Goal: Book appointment/travel/reservation

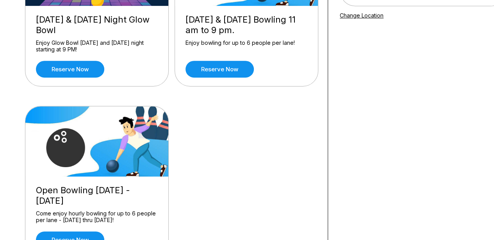
scroll to position [187, 0]
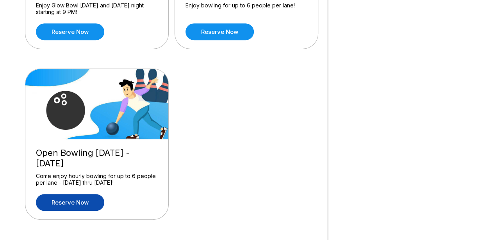
click at [91, 200] on link "Reserve now" at bounding box center [70, 202] width 68 height 17
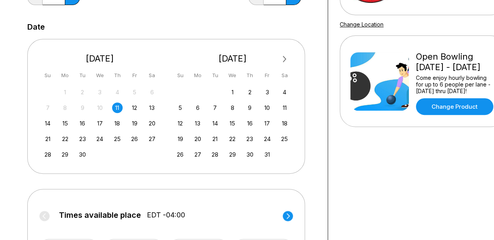
scroll to position [142, 0]
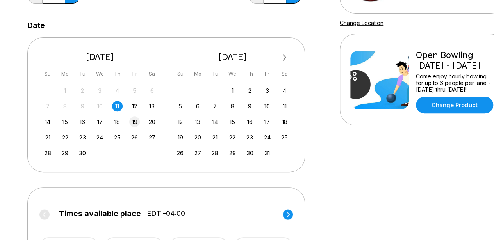
click at [136, 120] on div "19" at bounding box center [134, 122] width 11 height 11
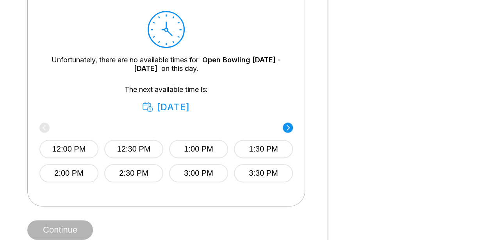
scroll to position [374, 0]
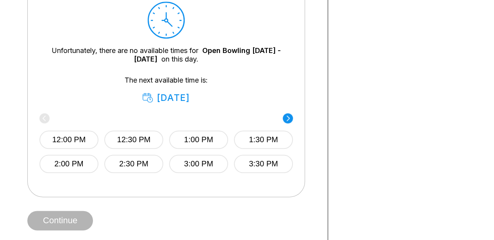
click at [46, 120] on div "12:00 PM 12:30 PM 1:00 PM 1:30 PM 2:00 PM 2:30 PM 3:00 PM 3:30 PM" at bounding box center [165, 144] width 253 height 58
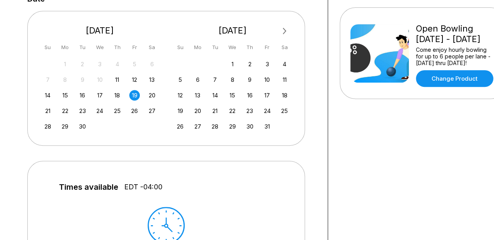
scroll to position [165, 0]
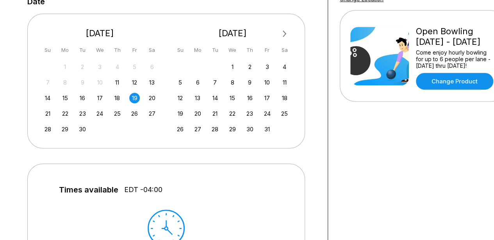
click at [137, 97] on div "19" at bounding box center [134, 98] width 11 height 11
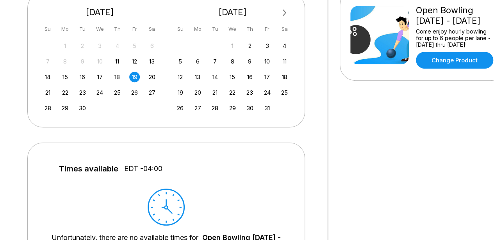
scroll to position [183, 0]
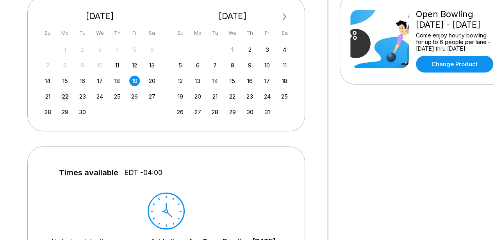
click at [66, 92] on div "22" at bounding box center [65, 96] width 11 height 11
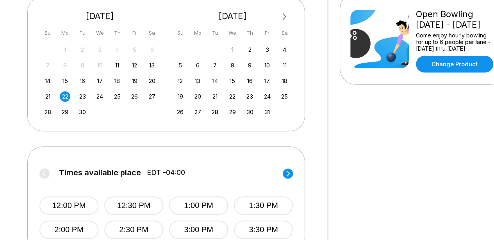
scroll to position [218, 0]
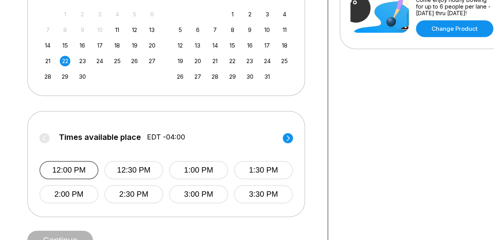
click at [67, 169] on button "12:00 PM" at bounding box center [68, 170] width 59 height 18
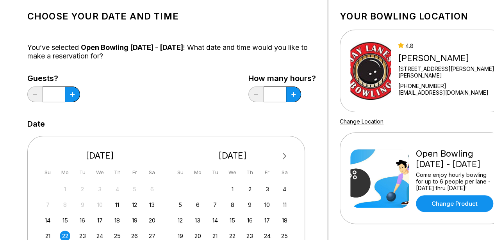
scroll to position [37, 0]
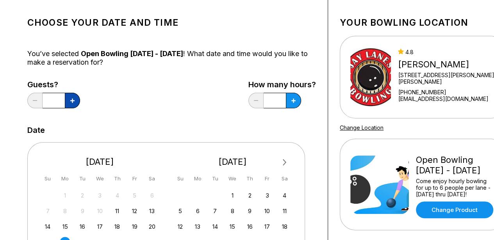
click at [71, 104] on button at bounding box center [72, 101] width 15 height 16
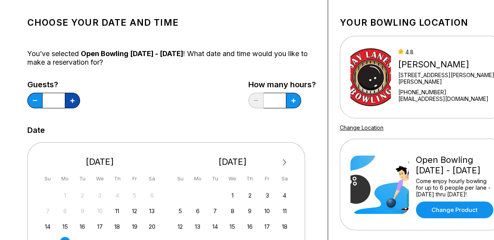
click at [71, 104] on button at bounding box center [72, 101] width 15 height 16
click at [72, 104] on button at bounding box center [72, 101] width 15 height 16
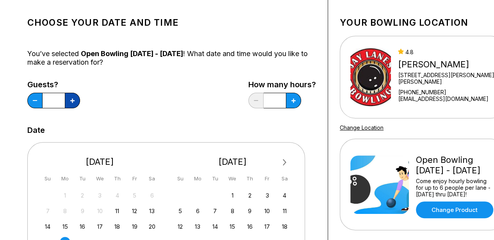
type input "**"
click at [291, 102] on icon at bounding box center [293, 101] width 4 height 4
type input "*"
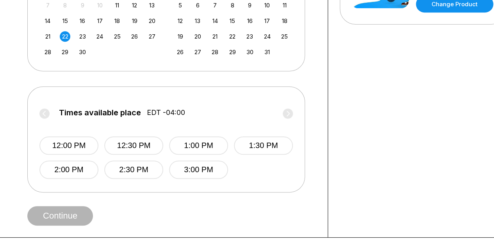
scroll to position [250, 0]
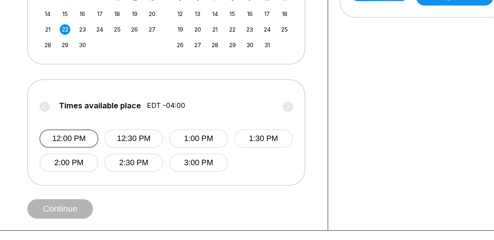
click at [69, 133] on button "12:00 PM" at bounding box center [68, 139] width 59 height 18
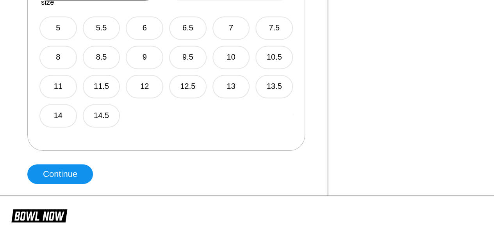
scroll to position [532, 0]
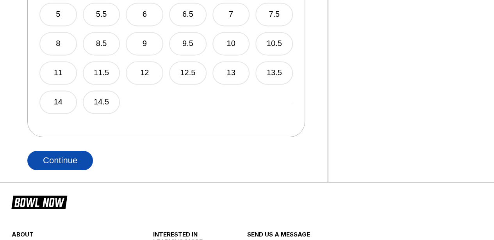
click at [58, 164] on button "Continue" at bounding box center [60, 161] width 66 height 20
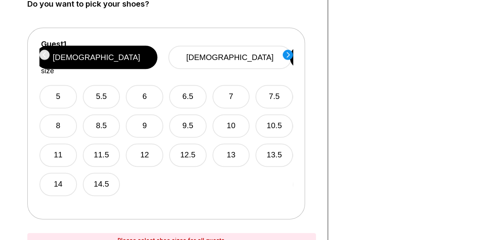
scroll to position [453, 0]
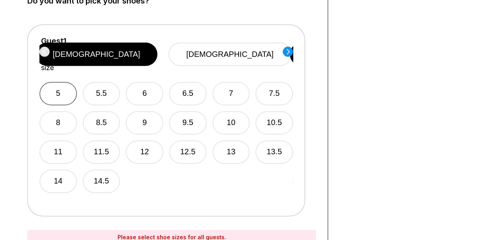
click at [52, 82] on button "5" at bounding box center [57, 93] width 37 height 23
click at [293, 48] on div "Guest 1 Select shoe size [DEMOGRAPHIC_DATA] [DEMOGRAPHIC_DATA] 5 5.5 6 6.5 7 7.…" at bounding box center [165, 121] width 277 height 192
click at [286, 50] on circle at bounding box center [287, 51] width 10 height 10
click at [140, 83] on button "6" at bounding box center [143, 93] width 37 height 23
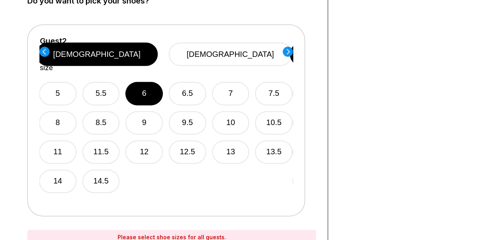
click at [287, 51] on circle at bounding box center [287, 51] width 10 height 10
click at [90, 82] on button "5.5" at bounding box center [100, 93] width 37 height 23
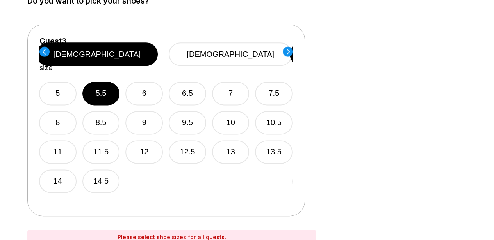
click at [284, 52] on circle at bounding box center [287, 51] width 10 height 10
click at [94, 72] on div "5 5.5 6 6.5 7 7.5 8 8.5 9 9.5 10 10.5 11 11.5 12 12.5 13 13.5 14 14.5" at bounding box center [165, 132] width 253 height 121
click at [95, 82] on button "5.5" at bounding box center [100, 93] width 37 height 23
click at [285, 51] on circle at bounding box center [287, 51] width 10 height 10
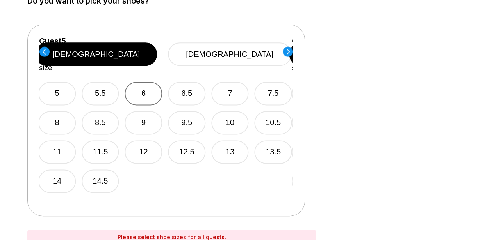
click at [148, 88] on button "6" at bounding box center [143, 93] width 37 height 23
click at [289, 51] on circle at bounding box center [287, 51] width 10 height 10
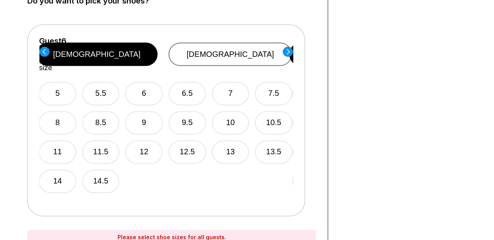
click at [244, 45] on button "[DEMOGRAPHIC_DATA]" at bounding box center [230, 54] width 123 height 23
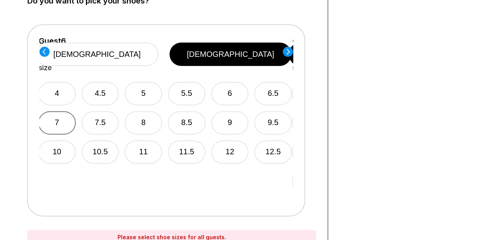
click at [76, 111] on button "7" at bounding box center [56, 122] width 37 height 23
click at [286, 53] on circle at bounding box center [287, 51] width 10 height 10
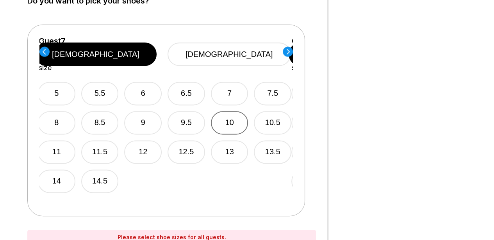
click at [216, 111] on button "10" at bounding box center [229, 122] width 37 height 23
click at [287, 52] on circle at bounding box center [287, 51] width 10 height 10
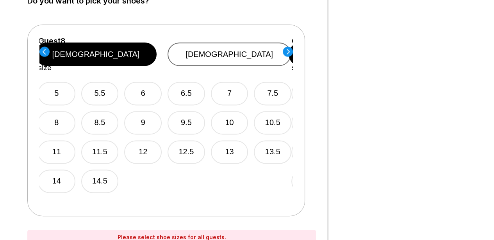
click at [263, 48] on button "[DEMOGRAPHIC_DATA]" at bounding box center [228, 54] width 123 height 23
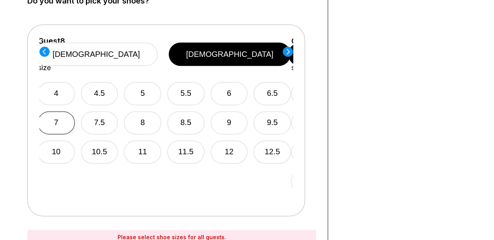
click at [56, 111] on button "7" at bounding box center [55, 122] width 37 height 23
click at [285, 54] on circle at bounding box center [287, 51] width 10 height 10
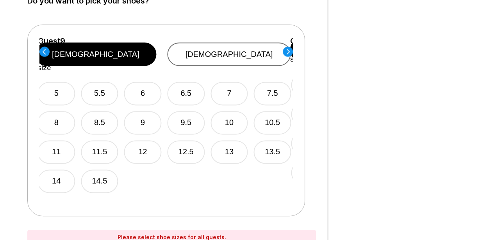
click at [242, 48] on button "[DEMOGRAPHIC_DATA]" at bounding box center [228, 54] width 123 height 23
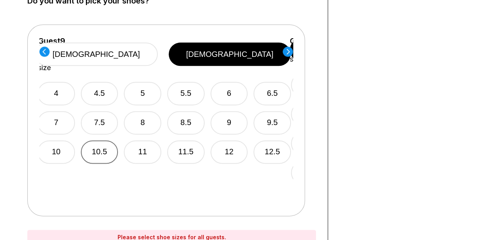
click at [102, 140] on button "10.5" at bounding box center [99, 151] width 37 height 23
click at [291, 46] on icon at bounding box center [287, 51] width 10 height 11
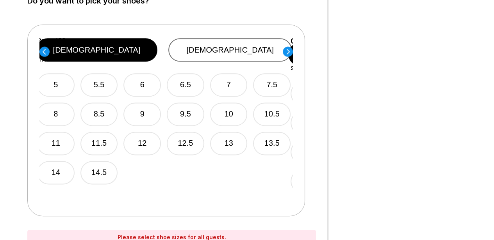
click at [228, 55] on button "[DEMOGRAPHIC_DATA]" at bounding box center [229, 49] width 123 height 23
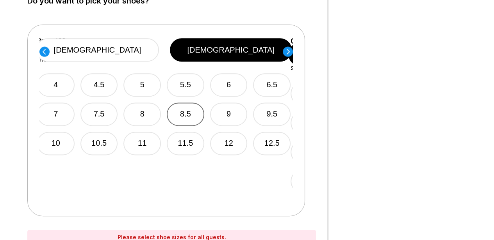
click at [204, 114] on button "8.5" at bounding box center [185, 114] width 37 height 23
click at [290, 52] on circle at bounding box center [287, 51] width 10 height 10
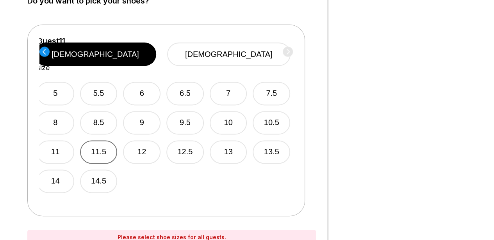
click at [100, 140] on button "11.5" at bounding box center [98, 151] width 37 height 23
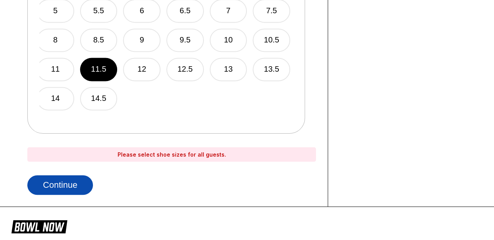
click at [88, 181] on button "Continue" at bounding box center [60, 186] width 66 height 20
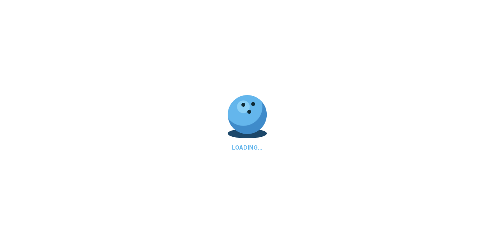
select select "**"
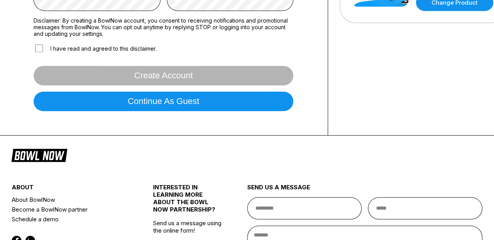
scroll to position [238, 0]
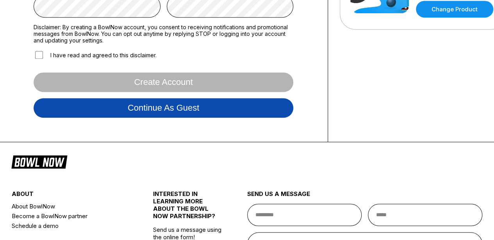
click at [247, 113] on button "Continue as guest" at bounding box center [163, 108] width 259 height 20
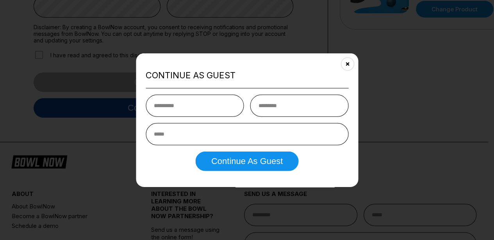
scroll to position [145, 0]
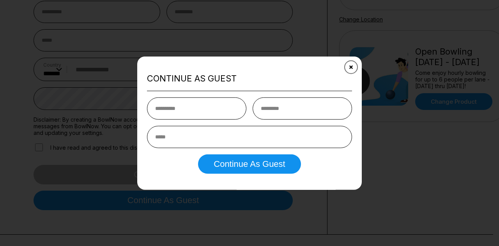
click at [352, 69] on button "Close" at bounding box center [351, 66] width 19 height 19
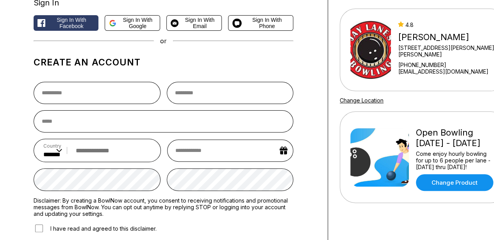
scroll to position [65, 0]
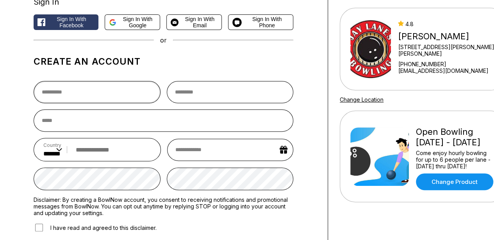
click at [78, 103] on input "text" at bounding box center [97, 92] width 127 height 22
type input "*********"
click at [202, 92] on input "text" at bounding box center [230, 92] width 127 height 22
type input "*******"
click at [190, 119] on input "email" at bounding box center [163, 121] width 259 height 22
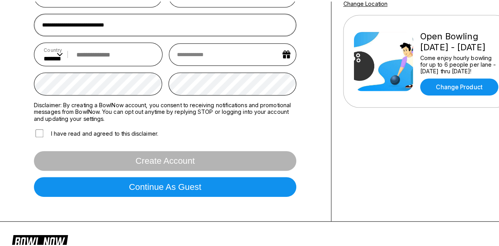
scroll to position [172, 0]
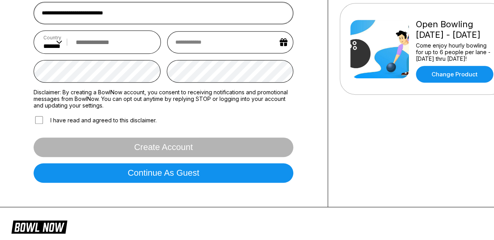
type input "**********"
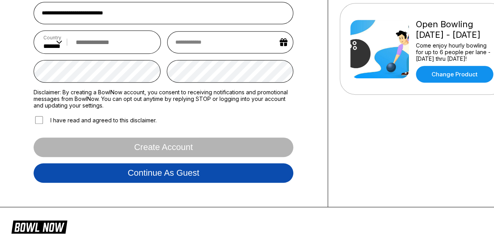
click at [172, 177] on button "Continue as guest" at bounding box center [163, 173] width 259 height 20
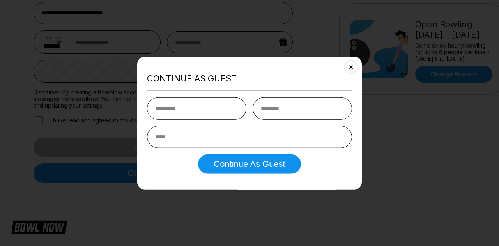
click at [184, 103] on input "text" at bounding box center [196, 109] width 99 height 22
click at [191, 114] on input "text" at bounding box center [196, 109] width 99 height 22
type input "*********"
type input "*******"
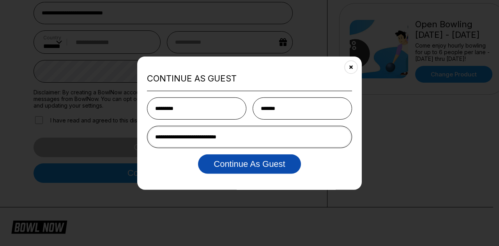
type input "**********"
click at [254, 169] on button "Continue as Guest" at bounding box center [249, 165] width 103 height 20
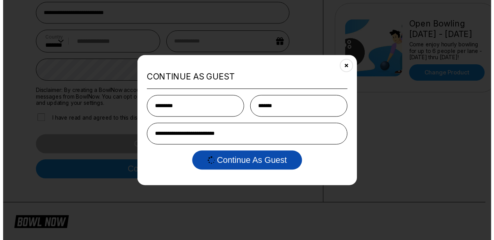
scroll to position [0, 0]
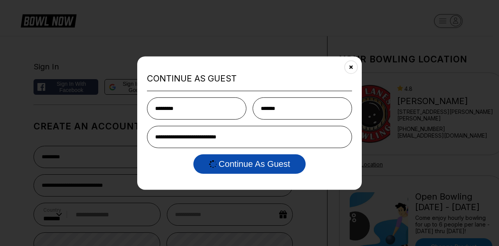
select select "**"
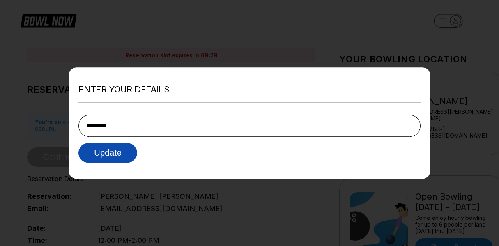
type input "**********"
click at [112, 153] on button "Update" at bounding box center [107, 153] width 59 height 20
